Goal: Task Accomplishment & Management: Use online tool/utility

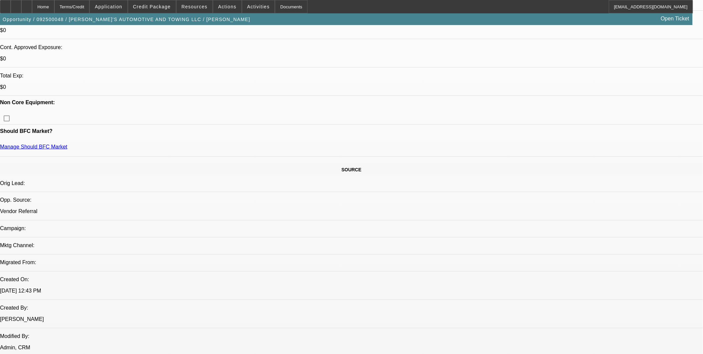
select select "0"
select select "0.1"
select select "0"
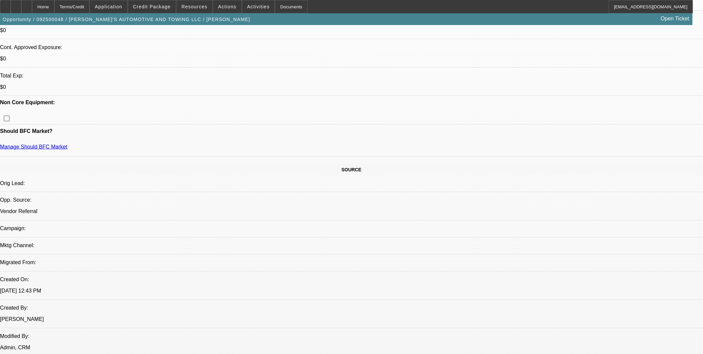
select select "0.1"
select select "0"
select select "0.1"
select select "0"
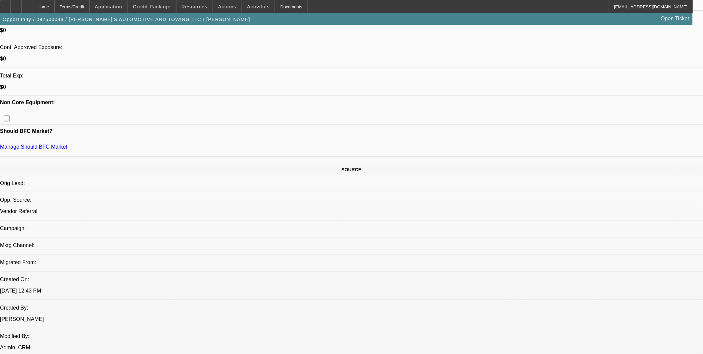
select select "0"
select select "0.1"
select select "1"
select select "3"
select select "4"
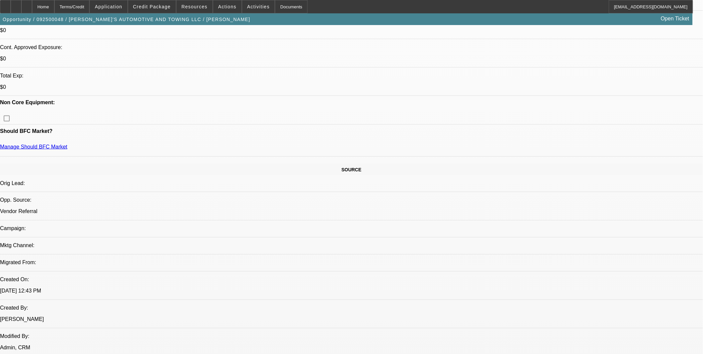
select select "1"
select select "3"
select select "4"
select select "1"
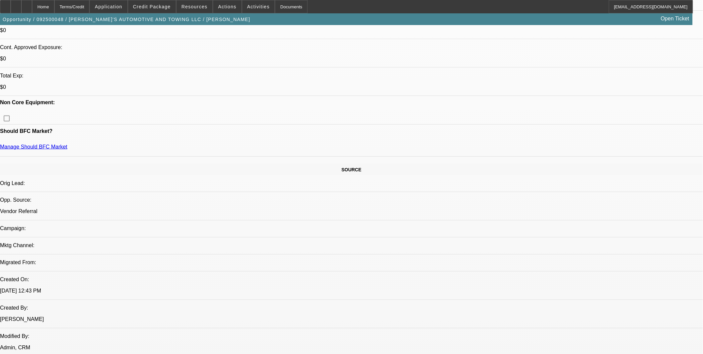
select select "4"
select select "1"
select select "4"
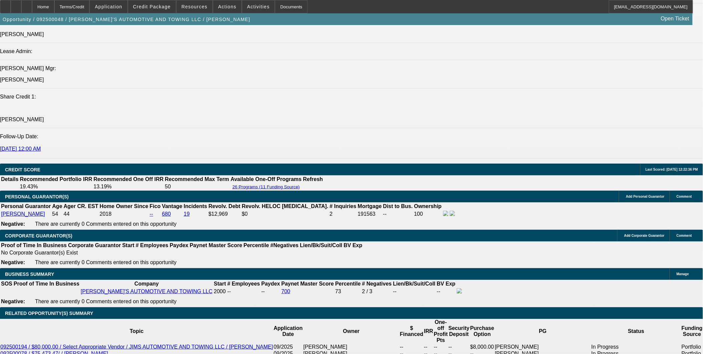
scroll to position [816, 0]
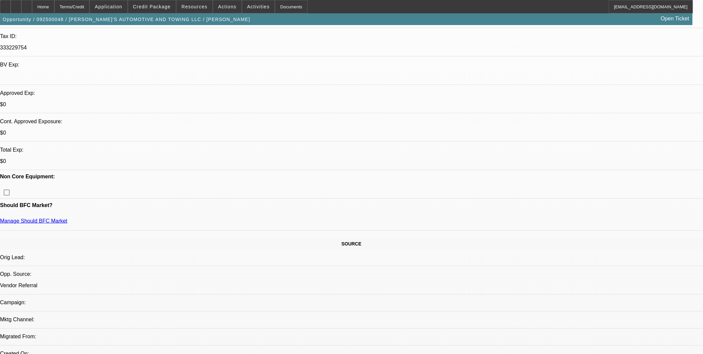
scroll to position [0, 0]
